Goal: Download file/media

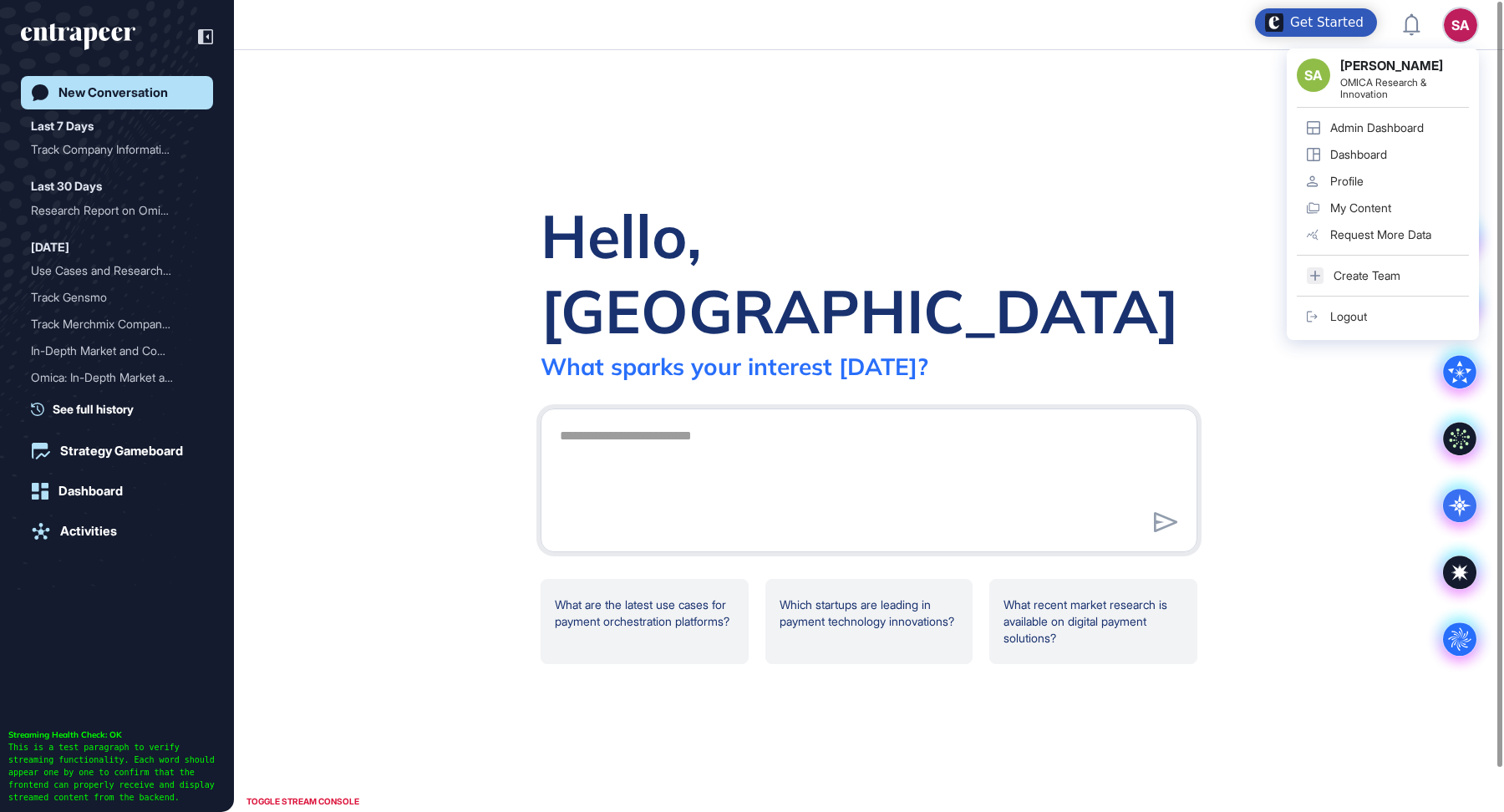
click at [1408, 119] on link "Admin Dashboard" at bounding box center [1382, 127] width 172 height 26
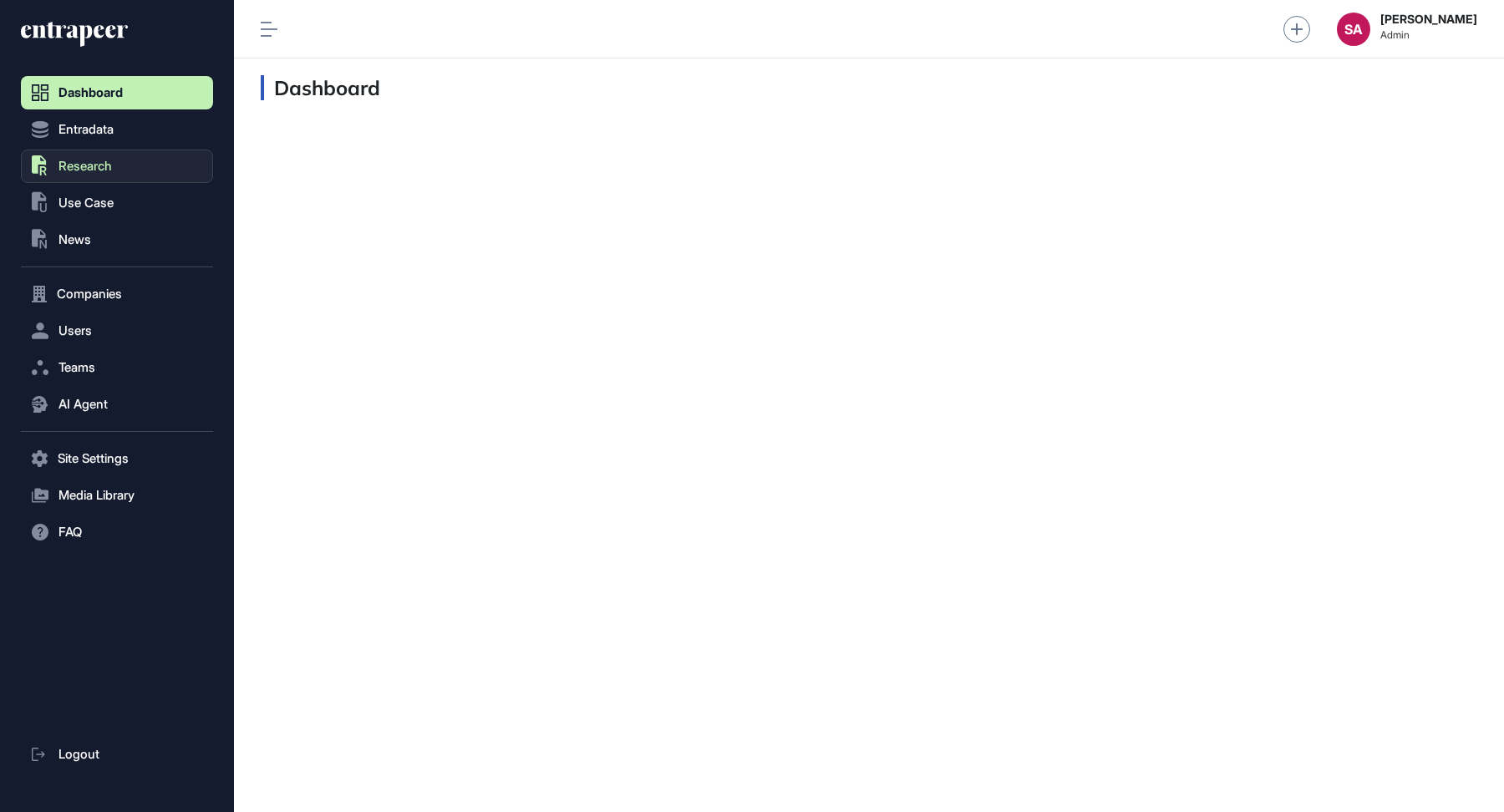
scroll to position [1, 1]
click at [94, 207] on span "Use Case" at bounding box center [86, 203] width 55 height 13
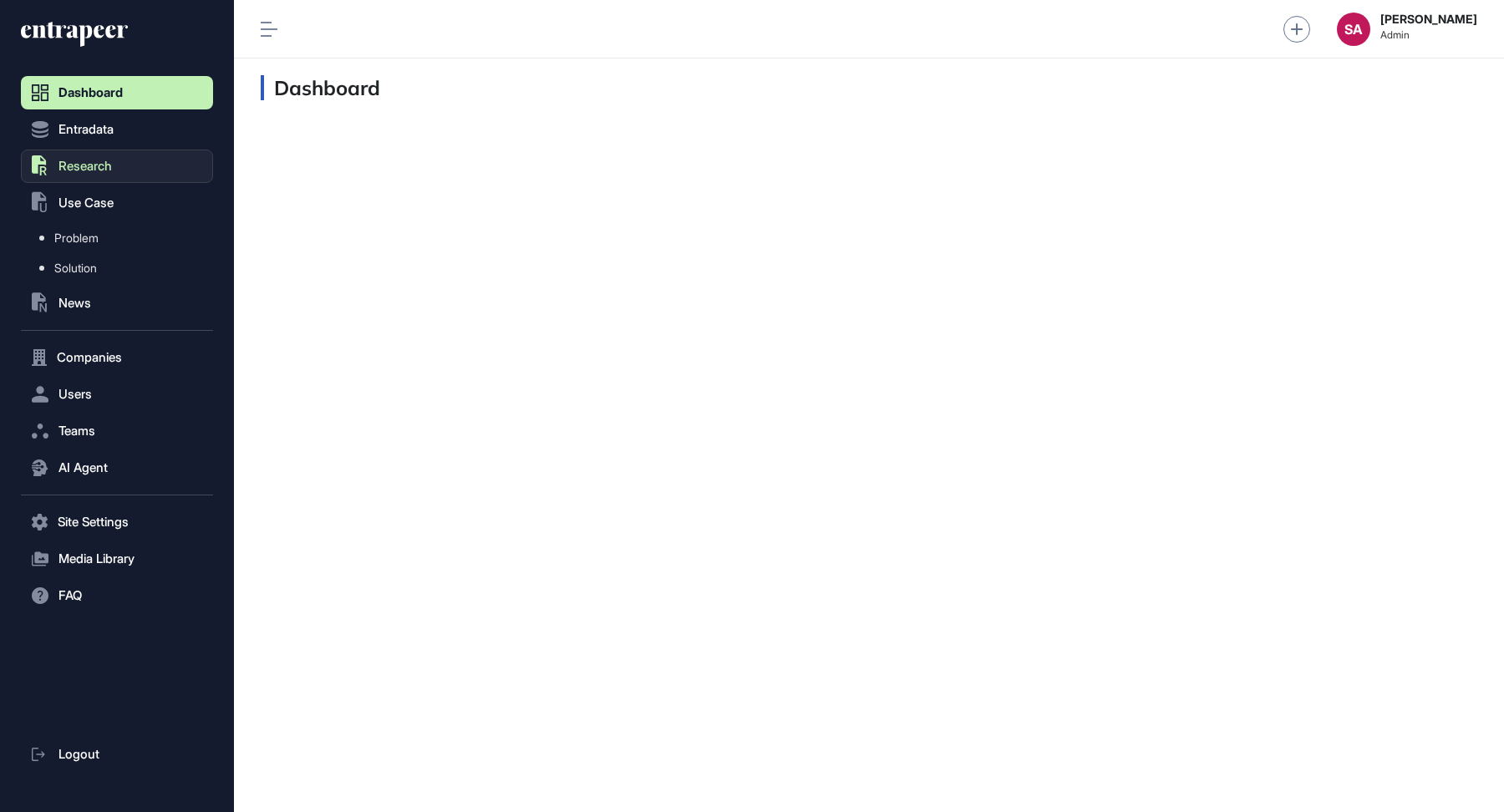
click at [86, 163] on span "Research" at bounding box center [85, 166] width 54 height 13
click at [76, 200] on span "Research List" at bounding box center [90, 201] width 71 height 13
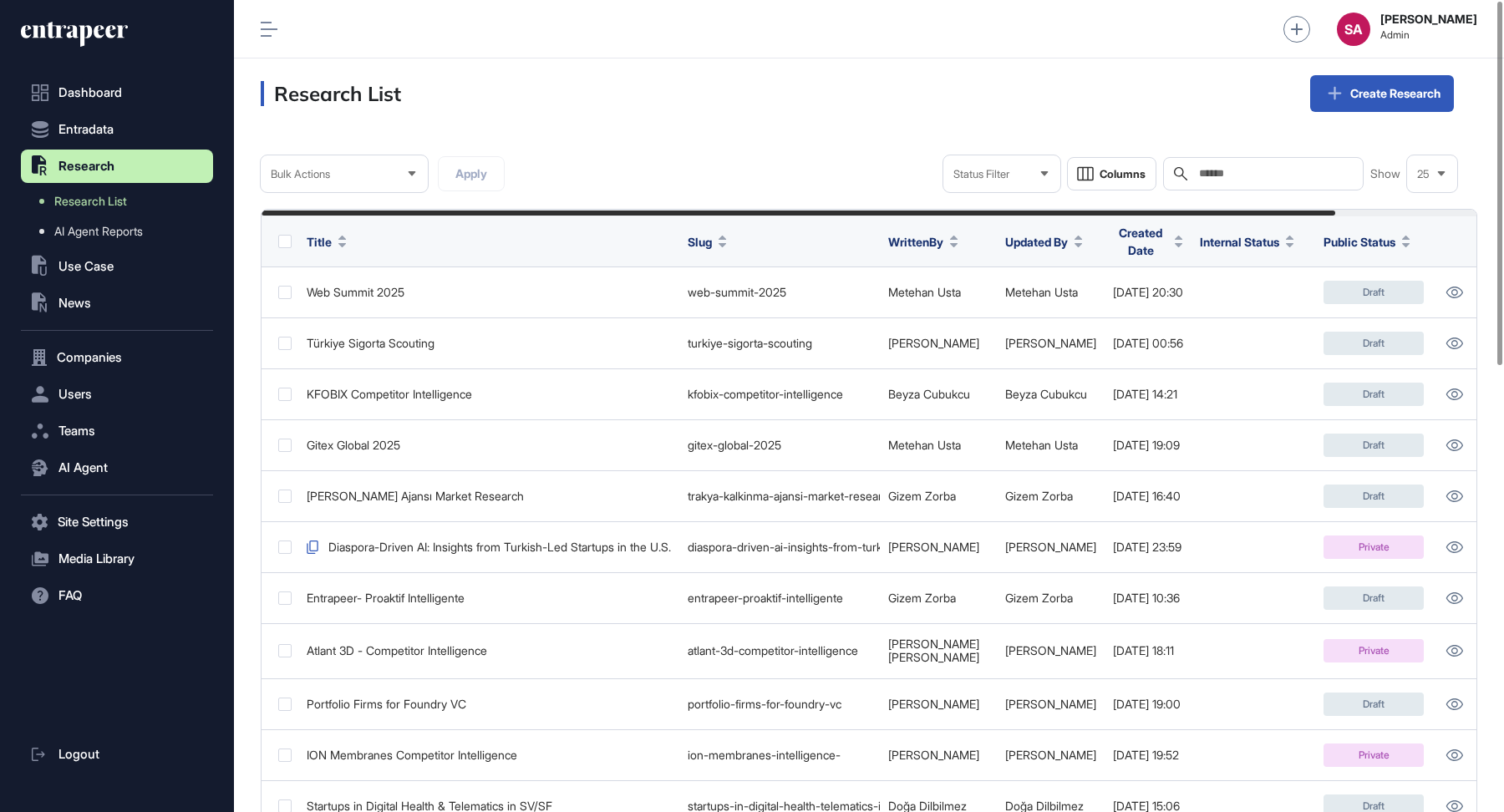
click at [1249, 170] on input "text" at bounding box center [1275, 174] width 156 height 13
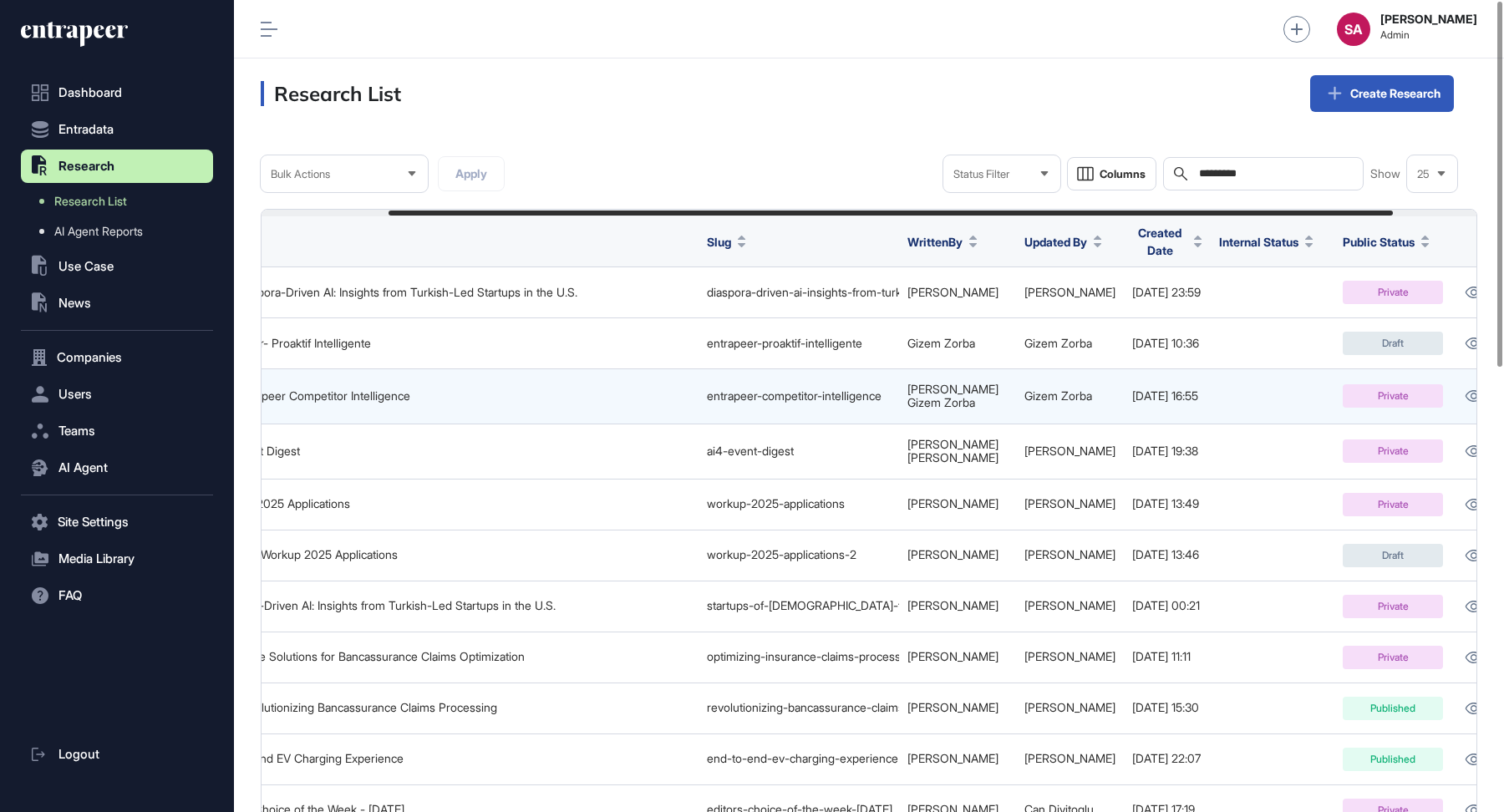
scroll to position [0, 256]
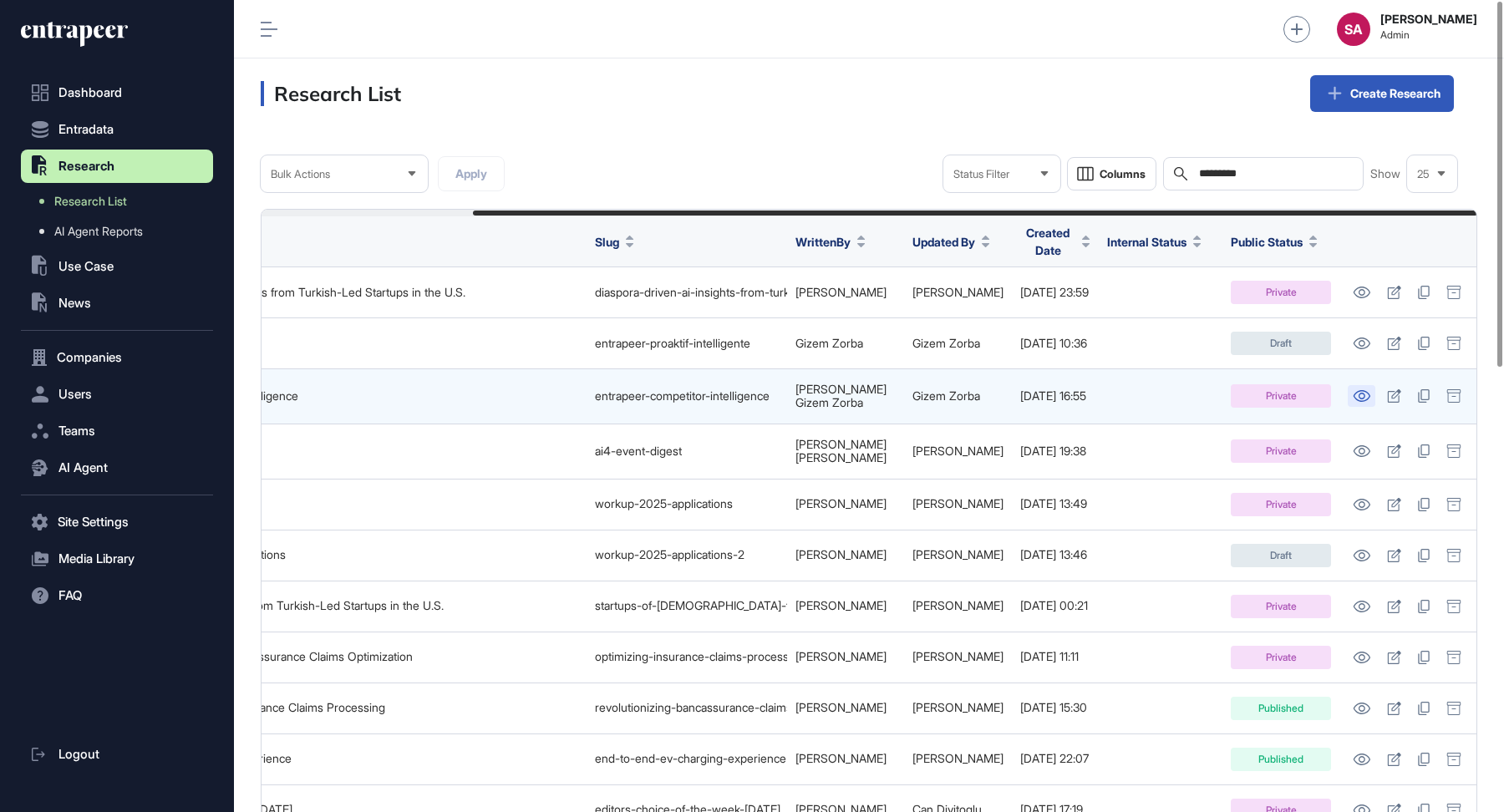
type input "*********"
click at [1360, 390] on icon at bounding box center [1362, 396] width 17 height 11
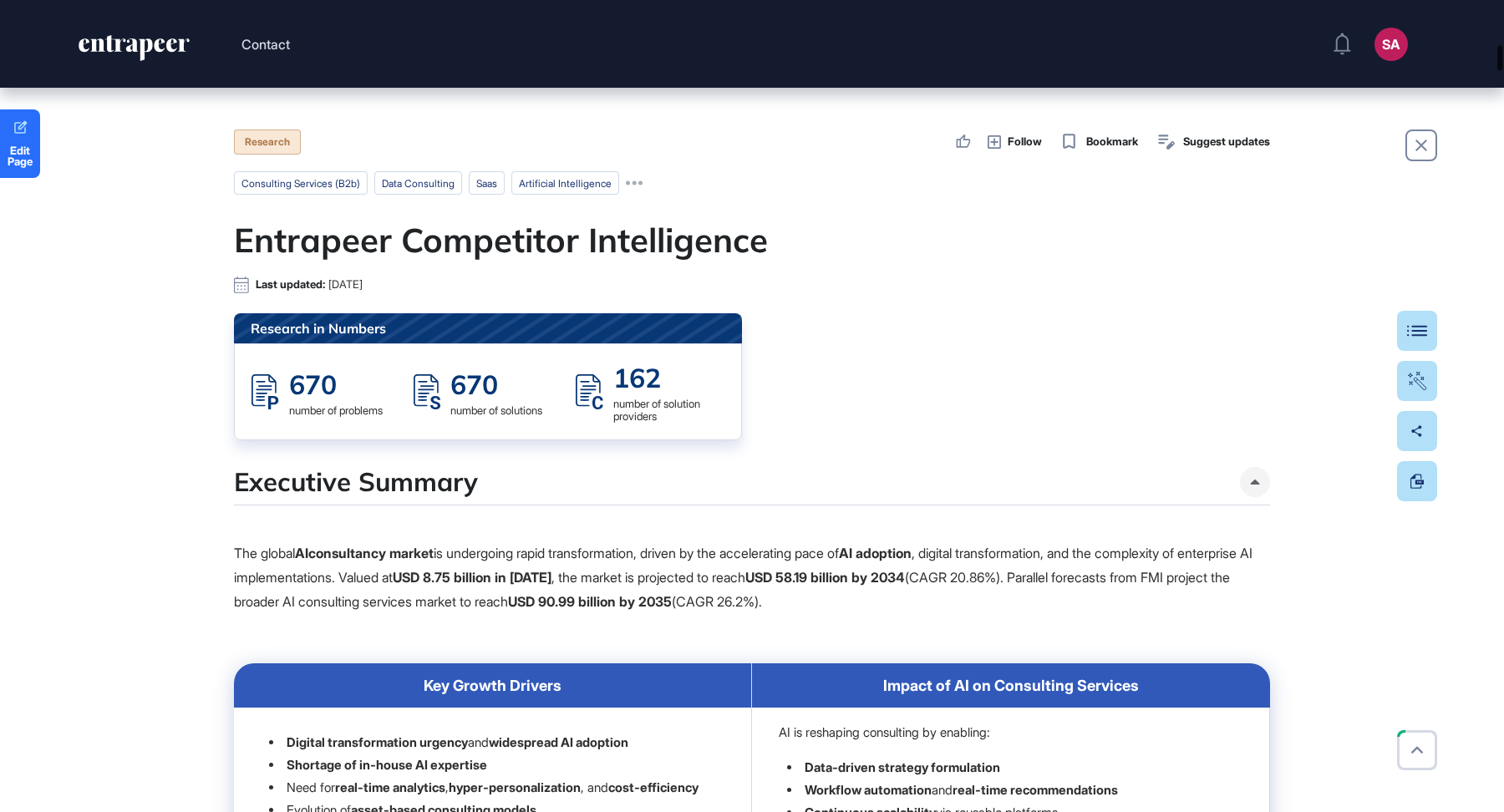
drag, startPoint x: 1501, startPoint y: 132, endPoint x: 1503, endPoint y: 6, distance: 126.0
click at [1502, 45] on div at bounding box center [1499, 58] width 5 height 25
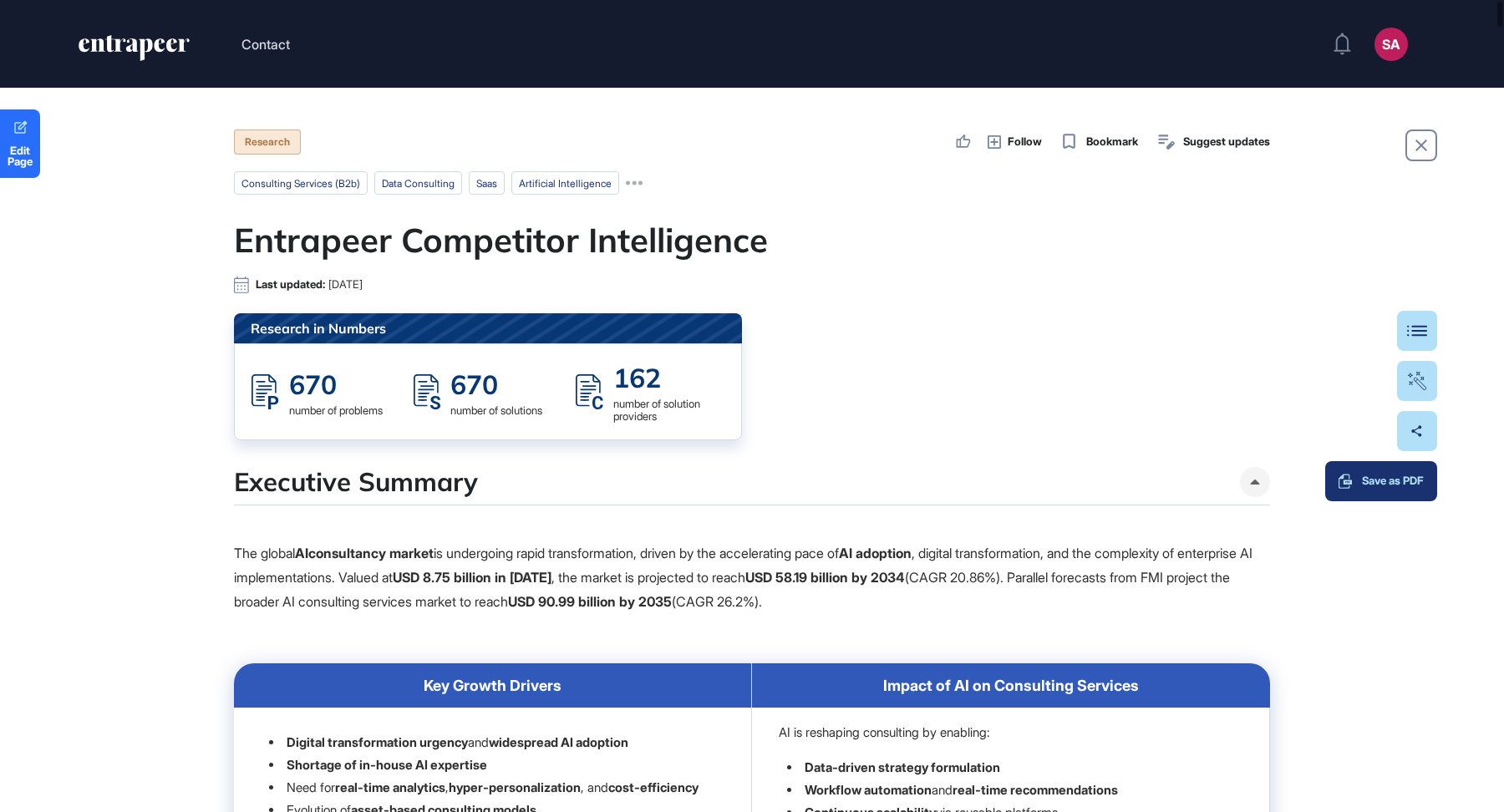
click at [1420, 478] on div "Save as PDF" at bounding box center [1381, 481] width 85 height 13
click at [865, 464] on button "Save as PDF" at bounding box center [1381, 481] width 112 height 41
